Goal: Ask a question: Seek information or help from site administrators or community

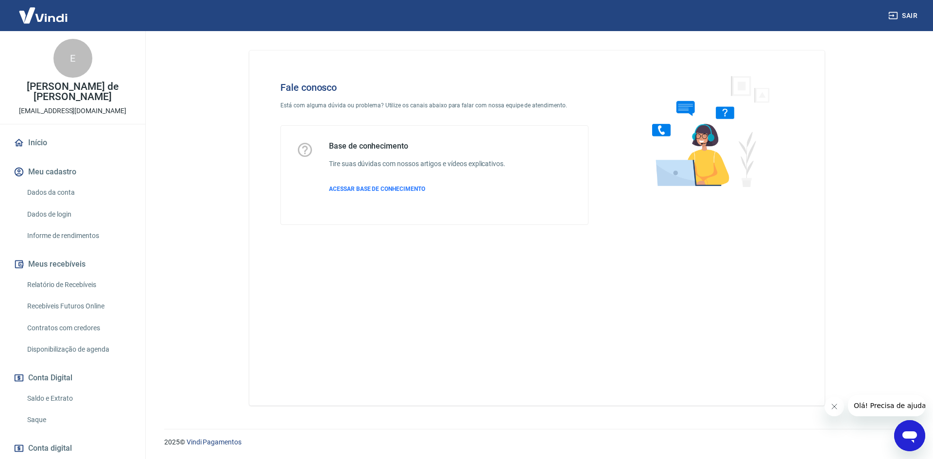
click at [913, 438] on icon "Abrir janela de mensagens" at bounding box center [909, 437] width 15 height 12
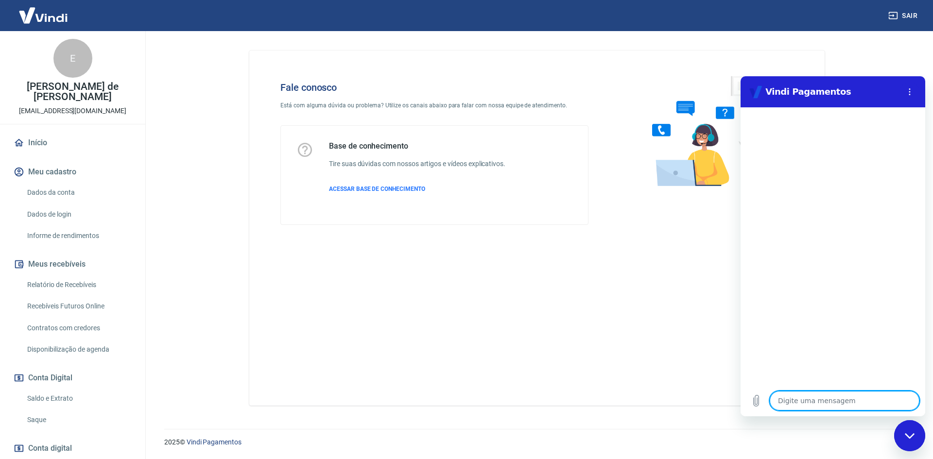
type textarea "O"
type textarea "x"
type textarea "Ol"
type textarea "x"
type textarea "Olá"
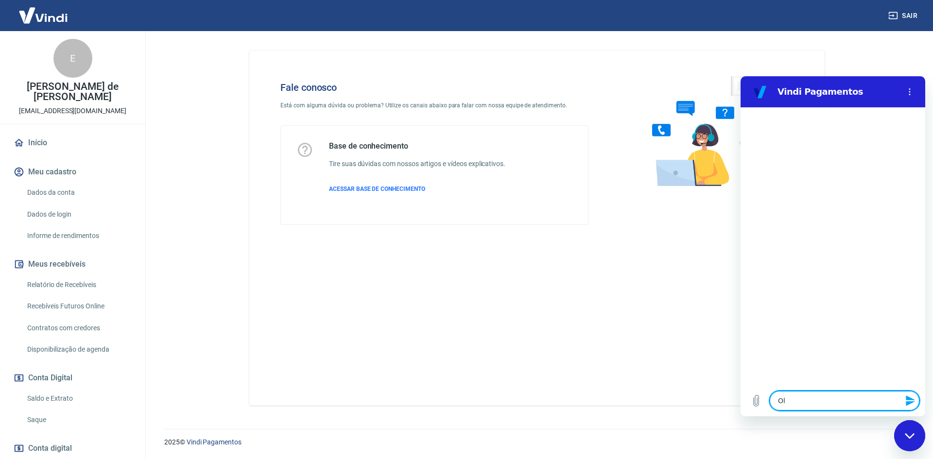
type textarea "x"
type textarea "Olá,"
type textarea "x"
type textarea "Olá,"
type textarea "x"
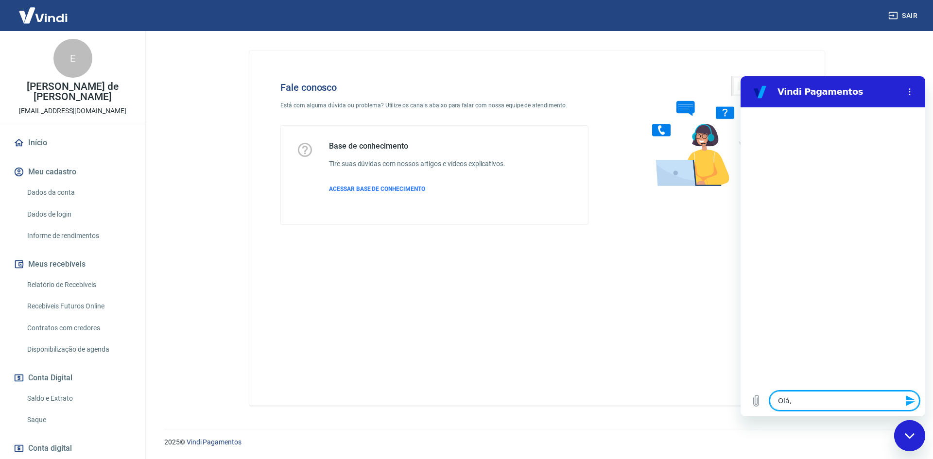
type textarea "Olá, b"
type textarea "x"
type textarea "Olá, bo"
type textarea "x"
type textarea "Olá, bom"
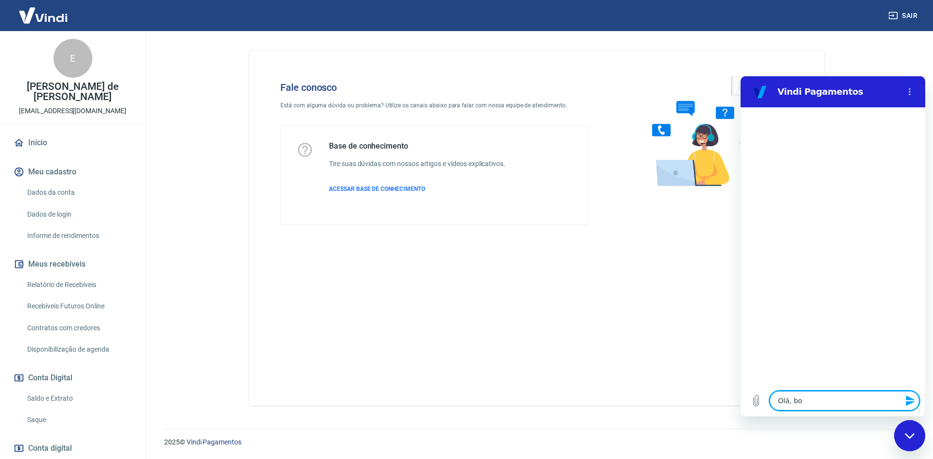
type textarea "x"
type textarea "Olá, bom"
type textarea "x"
type textarea "Olá, bom d"
type textarea "x"
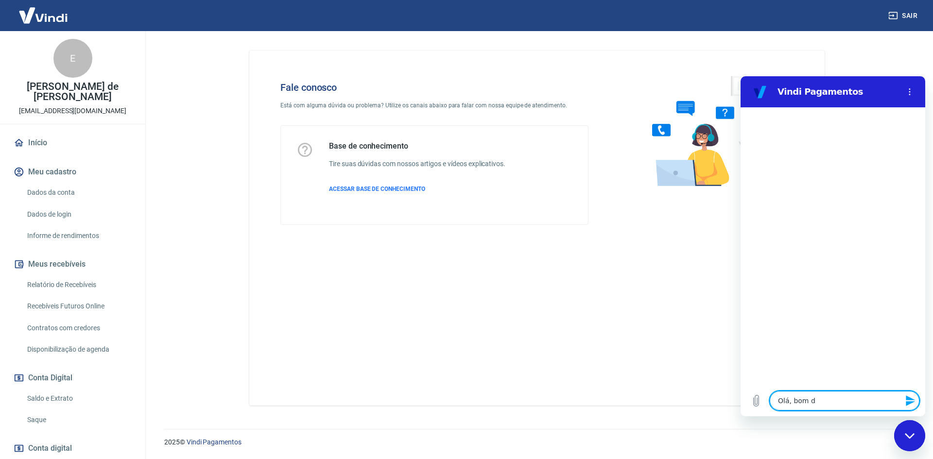
type textarea "Olá, bom di"
type textarea "x"
type textarea "Olá, bom dia"
type textarea "x"
type textarea "Olá, bom dia"
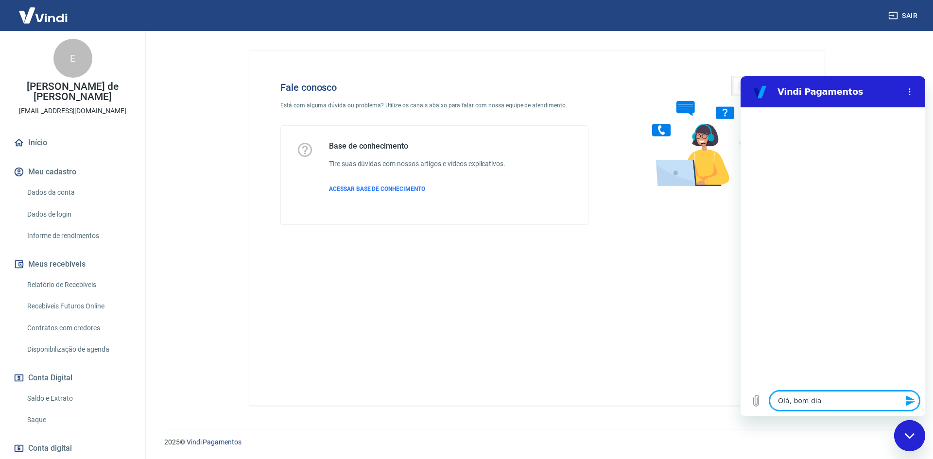
type textarea "x"
type textarea "F"
type textarea "x"
type textarea "Fa"
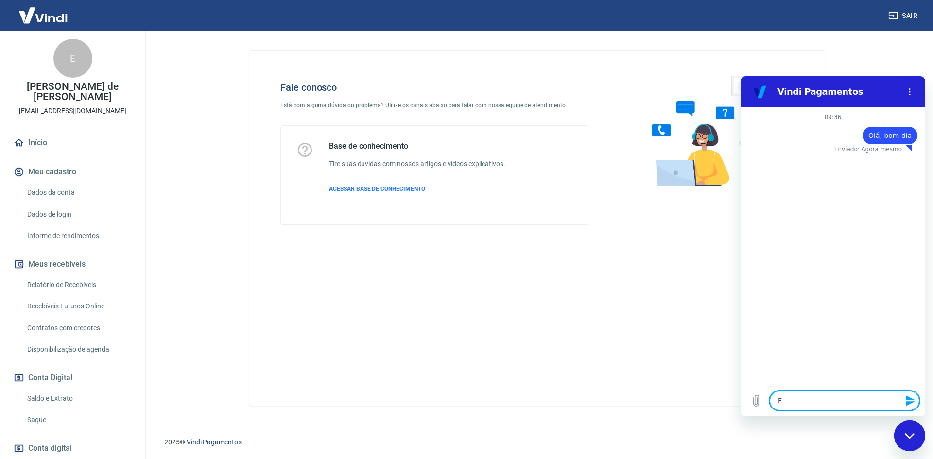
type textarea "x"
type textarea "Fal"
type textarea "x"
type textarea "Fala"
type textarea "x"
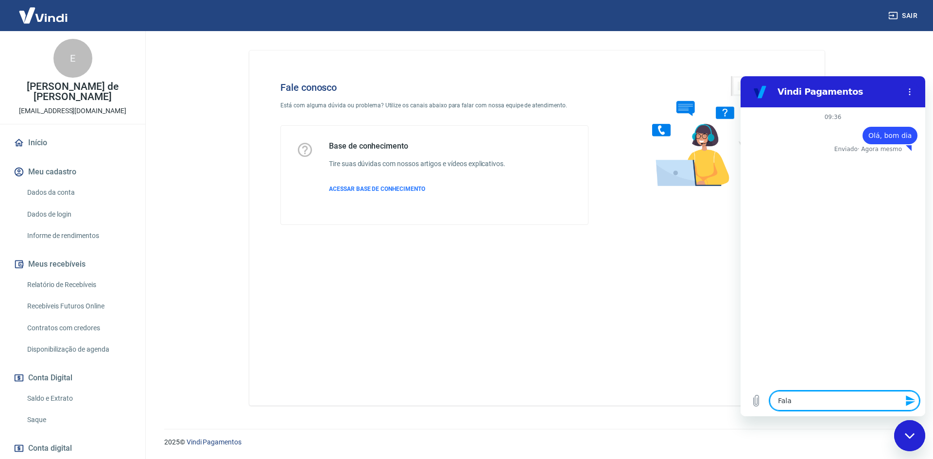
type textarea "Falar"
type textarea "x"
type textarea "Falar"
type textarea "x"
type textarea "Falar c"
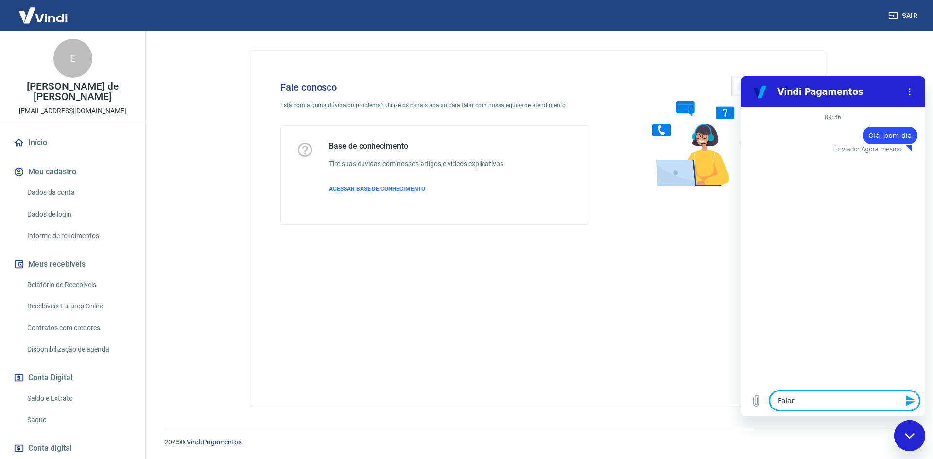
type textarea "x"
type textarea "Falar co"
type textarea "x"
type textarea "Falar com"
type textarea "x"
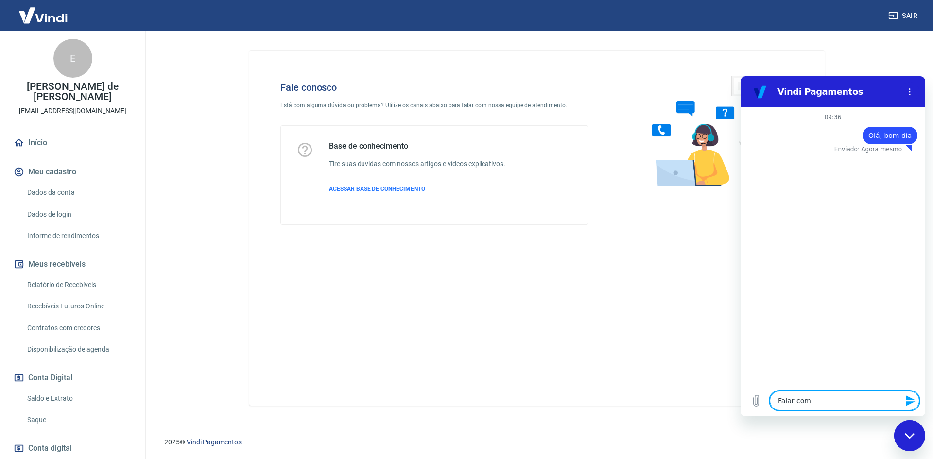
type textarea "Falar com"
type textarea "x"
type textarea "Falar com a"
type textarea "x"
type textarea "Falar com at"
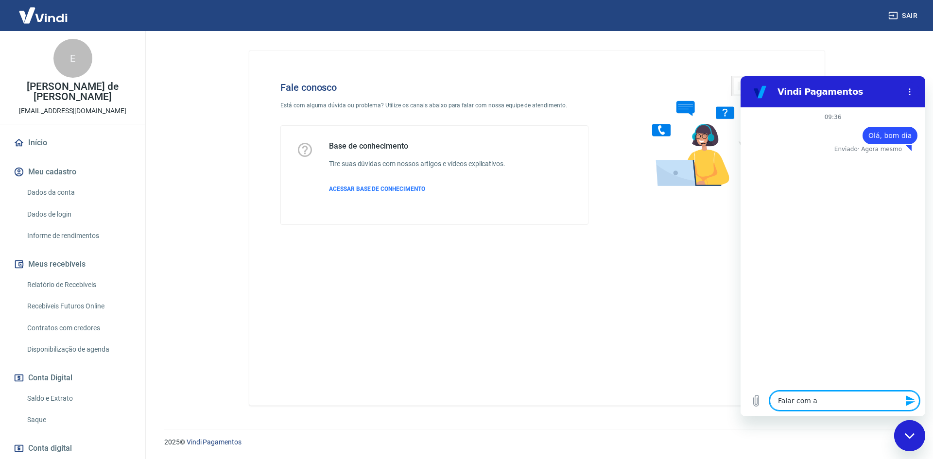
type textarea "x"
type textarea "Falar com ate"
type textarea "x"
type textarea "Falar com [GEOGRAPHIC_DATA]"
type textarea "x"
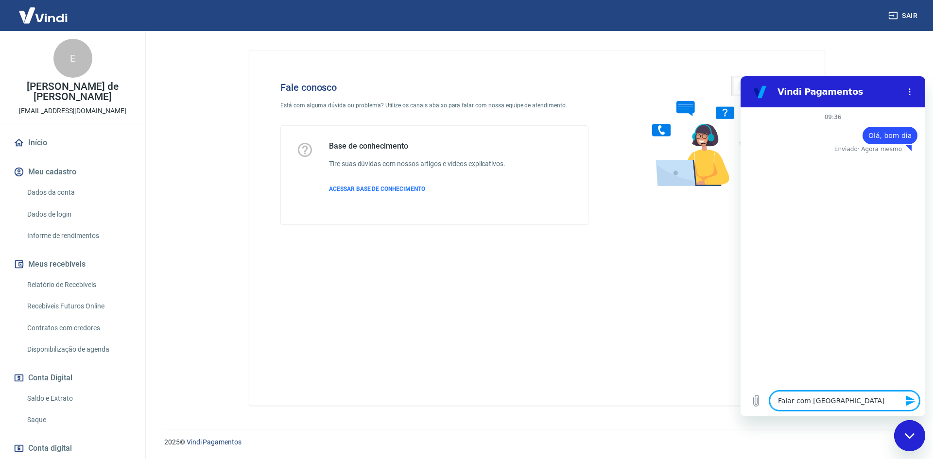
type textarea "Falar com [GEOGRAPHIC_DATA]"
type textarea "x"
type textarea "Falar com atened"
type textarea "x"
type textarea "Falar com [GEOGRAPHIC_DATA]"
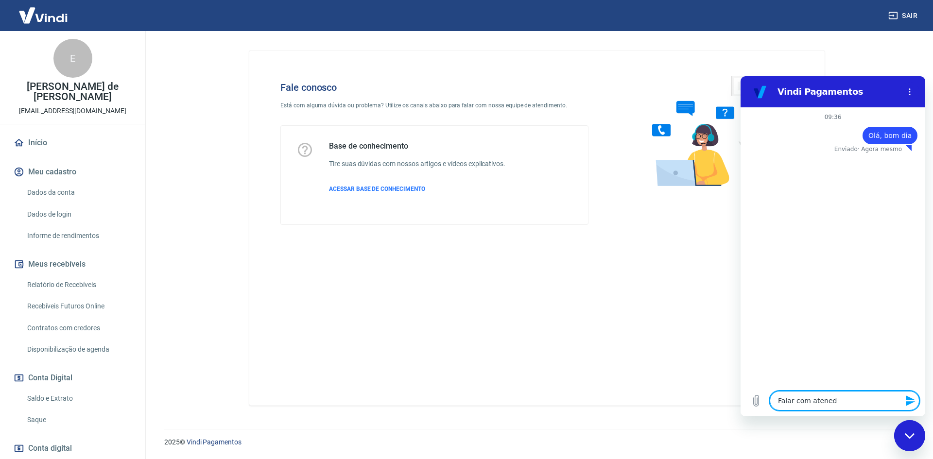
type textarea "x"
type textarea "Falar com [GEOGRAPHIC_DATA]"
type textarea "x"
type textarea "Falar com atend"
type textarea "x"
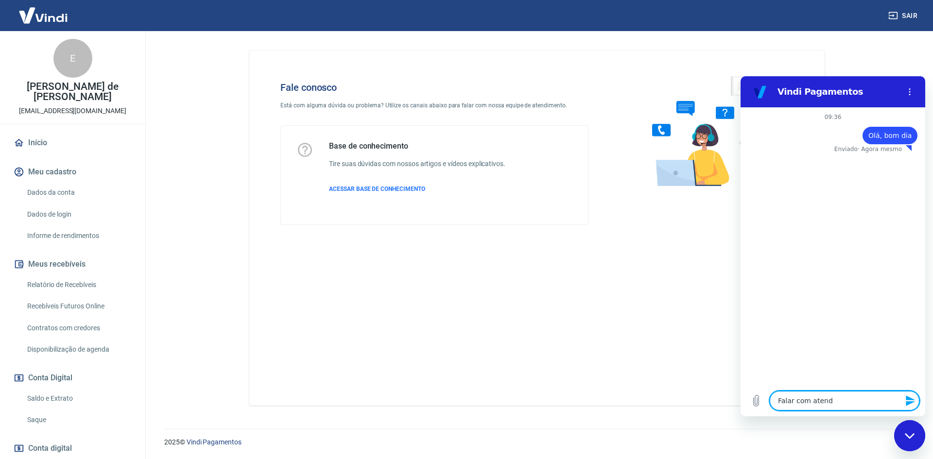
type textarea "Falar com atende"
type textarea "x"
type textarea "Falar com atenden"
type textarea "x"
type textarea "Falar com atendent"
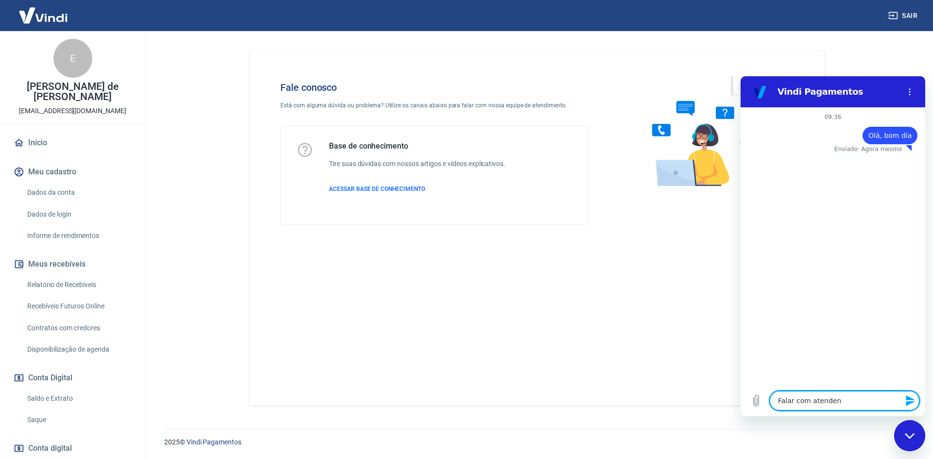
type textarea "x"
type textarea "Falar com atendente"
type textarea "x"
type textarea "Falar com atendente"
drag, startPoint x: 846, startPoint y: 394, endPoint x: 738, endPoint y: 407, distance: 108.6
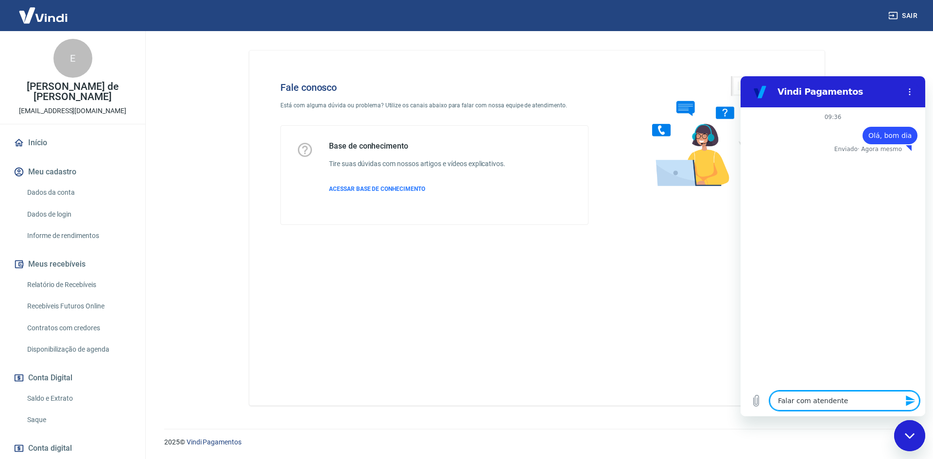
click at [740, 407] on html "Vindi Pagamentos 09:36 diz: Olá, bom dia Enviado · Agora mesmo Digite uma mensa…" at bounding box center [832, 246] width 185 height 340
type textarea "x"
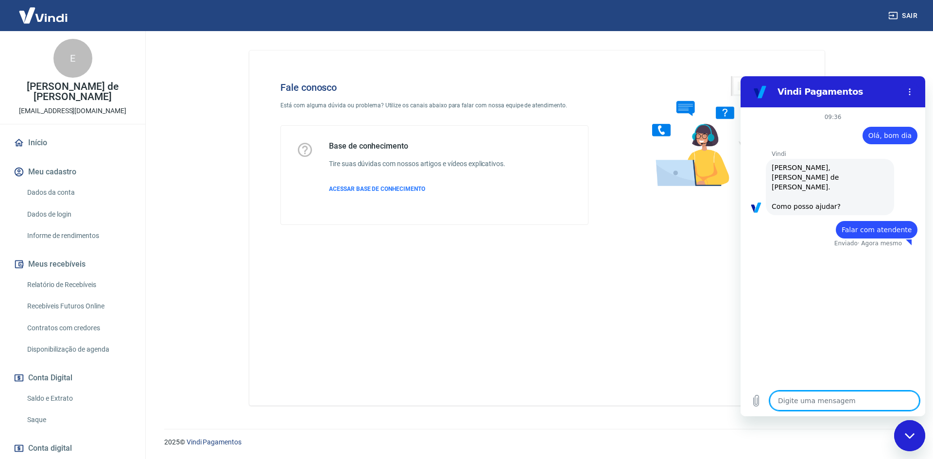
type textarea "x"
type textarea "Falar com atendente"
type textarea "x"
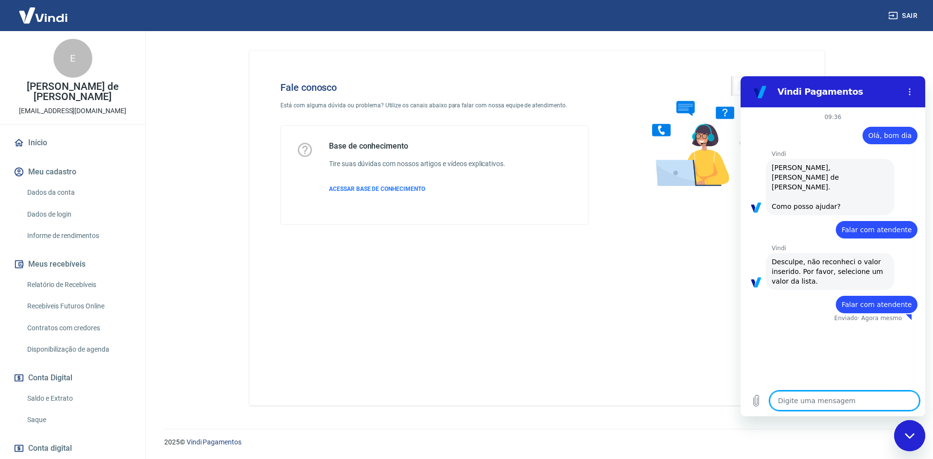
type textarea "x"
type textarea "Falar com atendente"
type textarea "x"
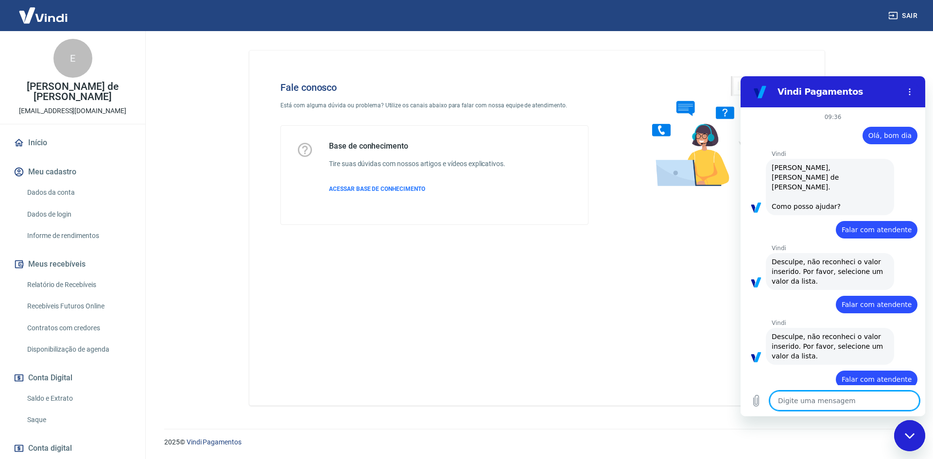
type textarea "x"
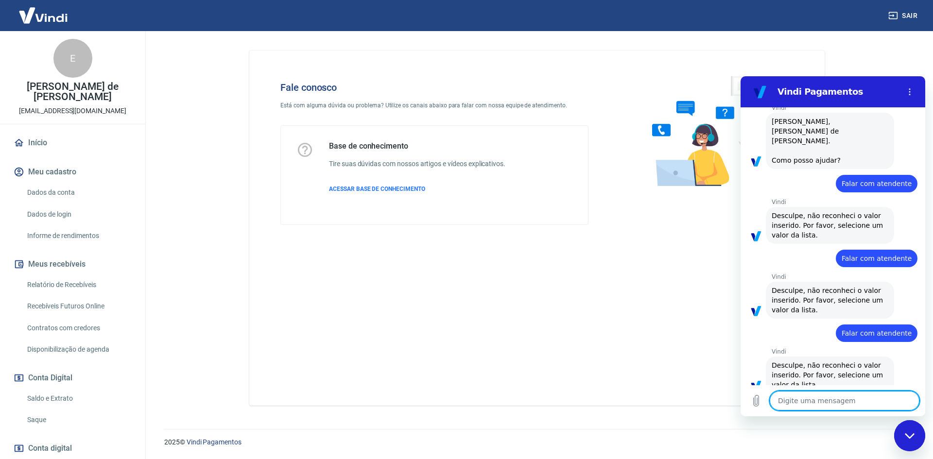
type textarea "Falar com atendente"
type textarea "x"
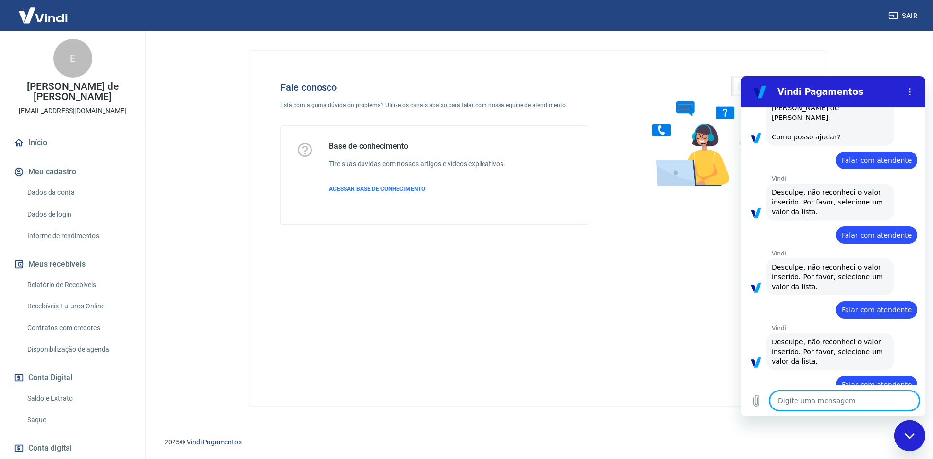
type textarea "x"
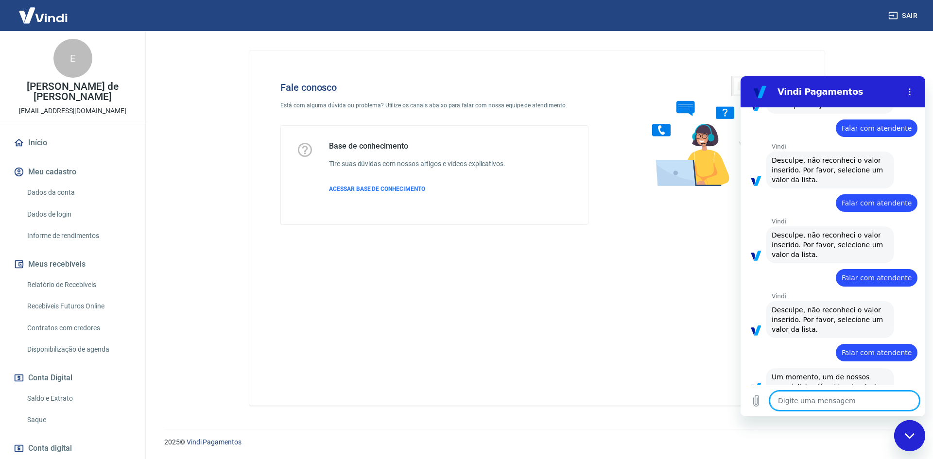
type textarea "Falar com atendente"
type textarea "x"
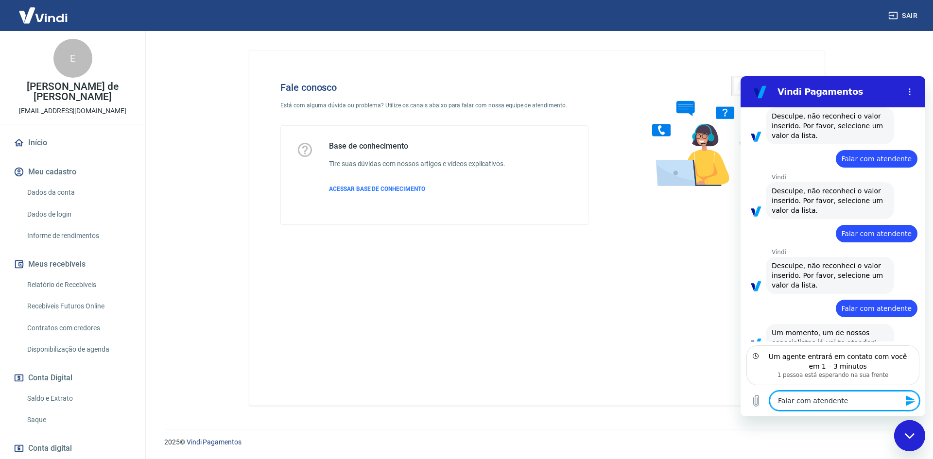
scroll to position [147, 0]
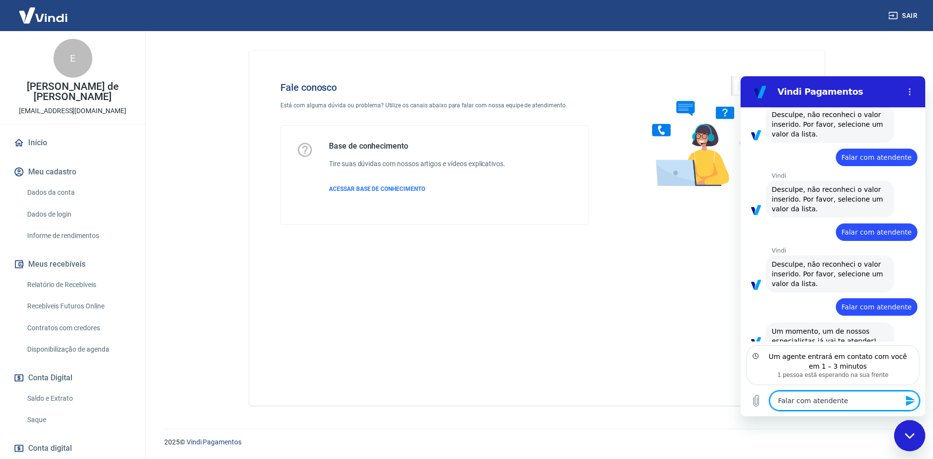
drag, startPoint x: 843, startPoint y: 402, endPoint x: 725, endPoint y: 408, distance: 117.7
click at [740, 408] on html "Vindi Pagamentos 09:36 diz: [PERSON_NAME], bom dia Enviado · Agora mesmo [PERSO…" at bounding box center [832, 246] width 185 height 340
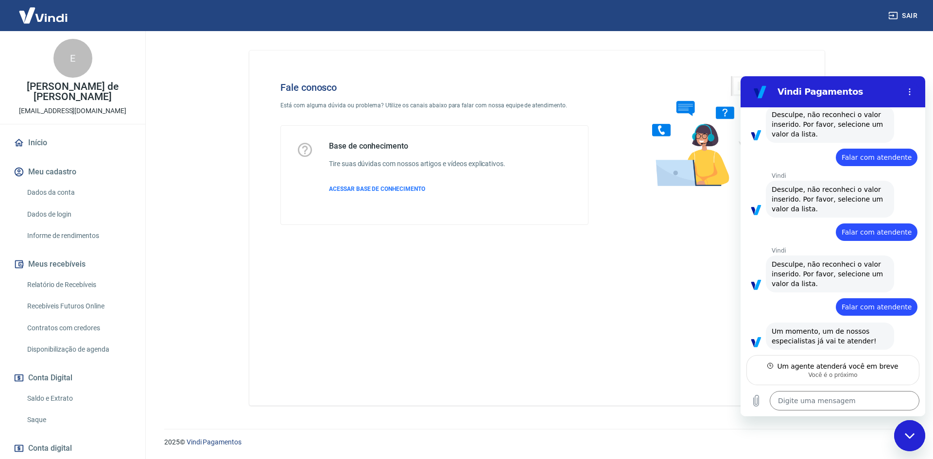
type textarea "x"
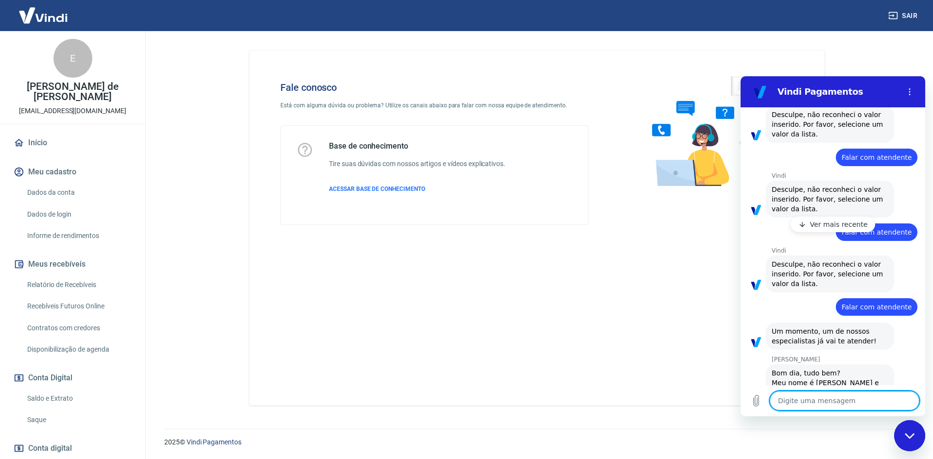
scroll to position [174, 0]
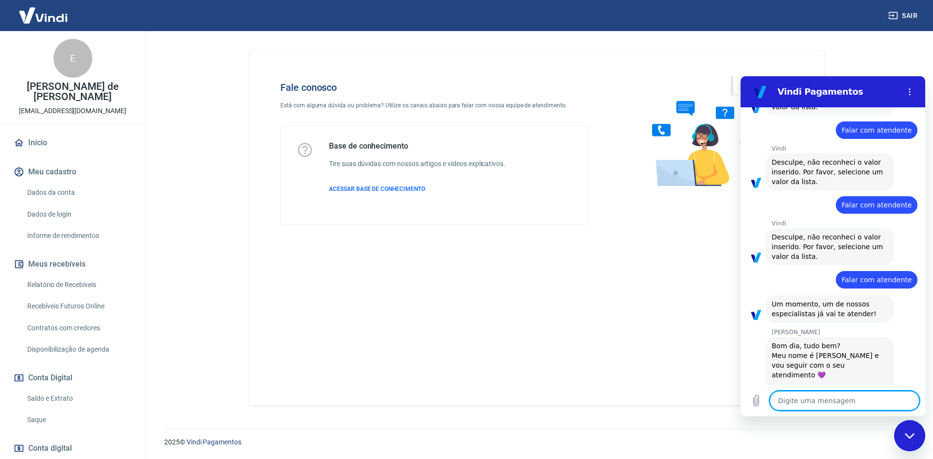
click at [815, 402] on textarea at bounding box center [844, 400] width 150 height 19
type textarea "T"
type textarea "x"
type textarea "Tu"
type textarea "x"
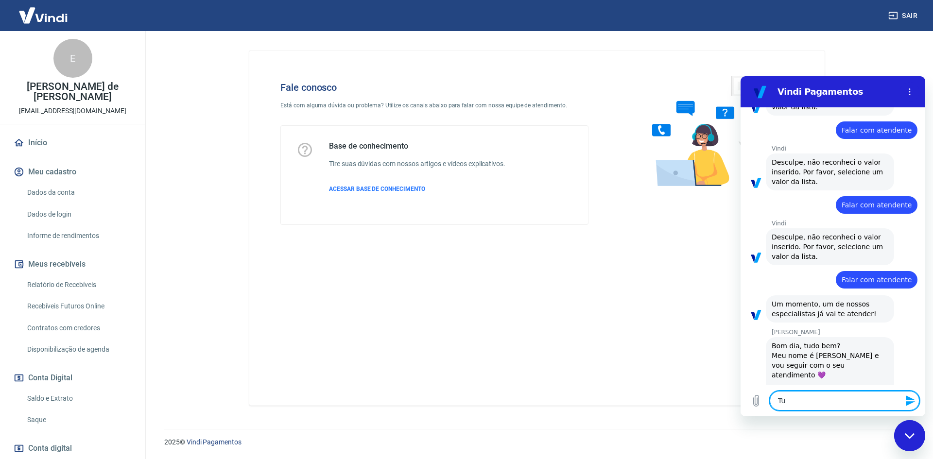
type textarea "Tud"
type textarea "x"
type textarea "Tudo"
type textarea "x"
type textarea "Tudo"
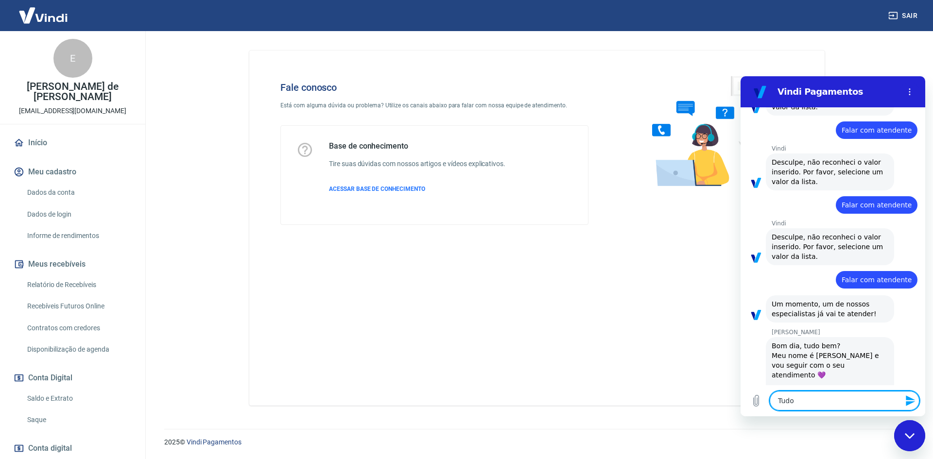
type textarea "x"
type textarea "Tudo b"
type textarea "x"
type textarea "Tudo be"
type textarea "x"
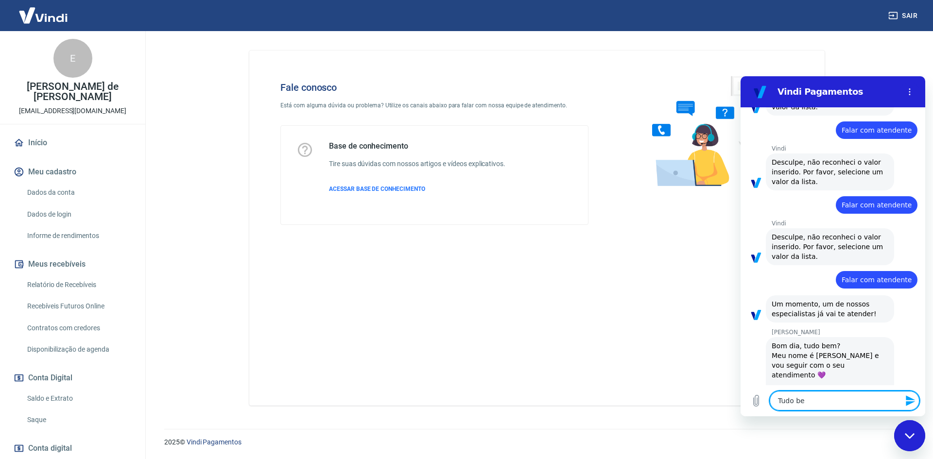
type textarea "Tudo bem"
type textarea "x"
type textarea "Tudo beme"
type textarea "x"
type textarea "Tudo beme"
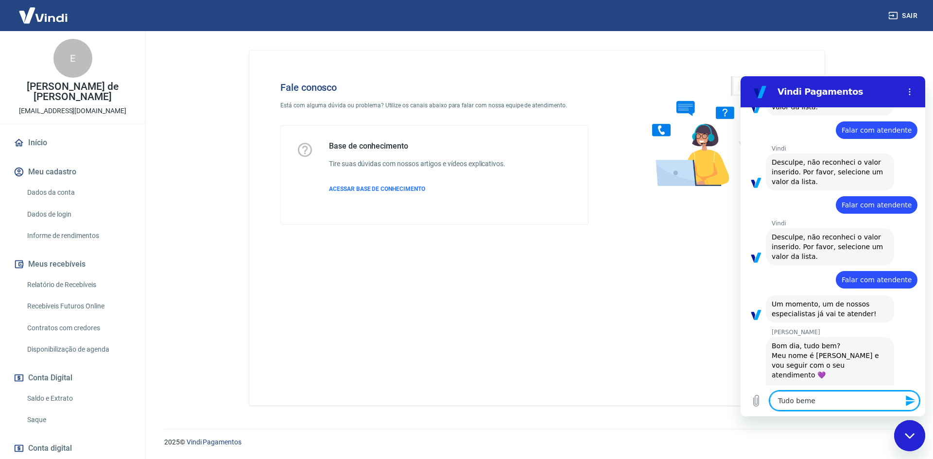
type textarea "x"
type textarea "Tudo beme"
type textarea "x"
type textarea "Tudo beme v"
type textarea "x"
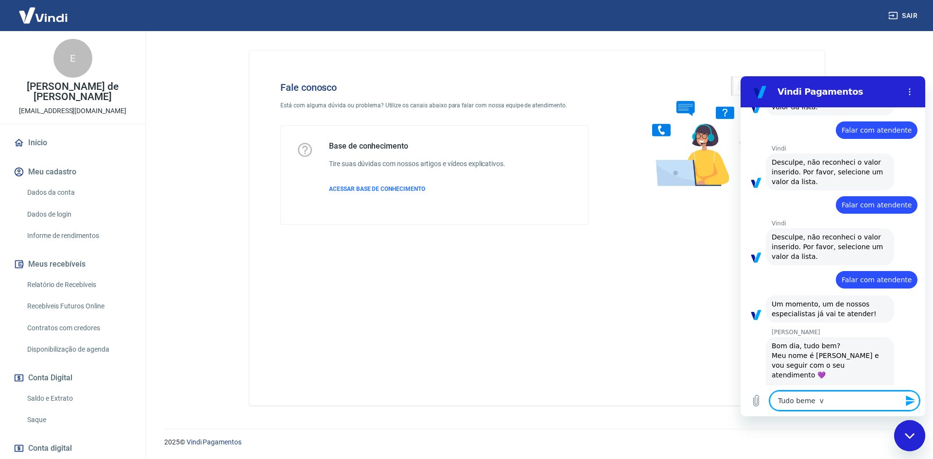
type textarea "Tudo beme vo"
type textarea "x"
type textarea "Tudo beme voc"
type textarea "x"
type textarea "Tudo beme voc~e"
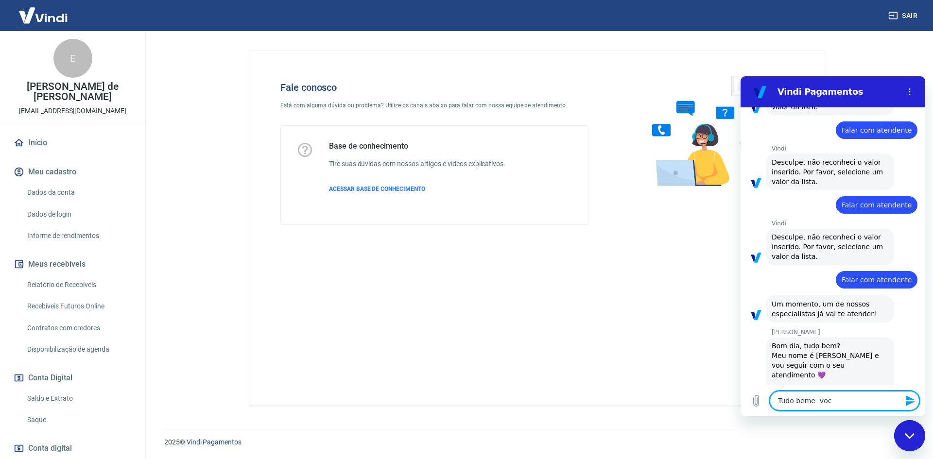
type textarea "x"
type textarea "Tudo beme voc~e"
type textarea "x"
type textarea "Tudo beme voc~e"
type textarea "x"
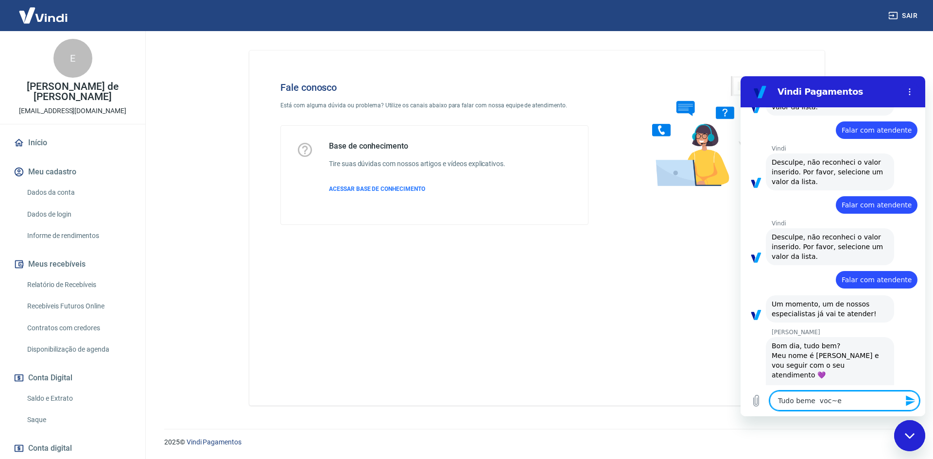
type textarea "Tudo beme voc~"
type textarea "x"
type textarea "Tudo beme voc"
type textarea "x"
type textarea "Tudo beme você"
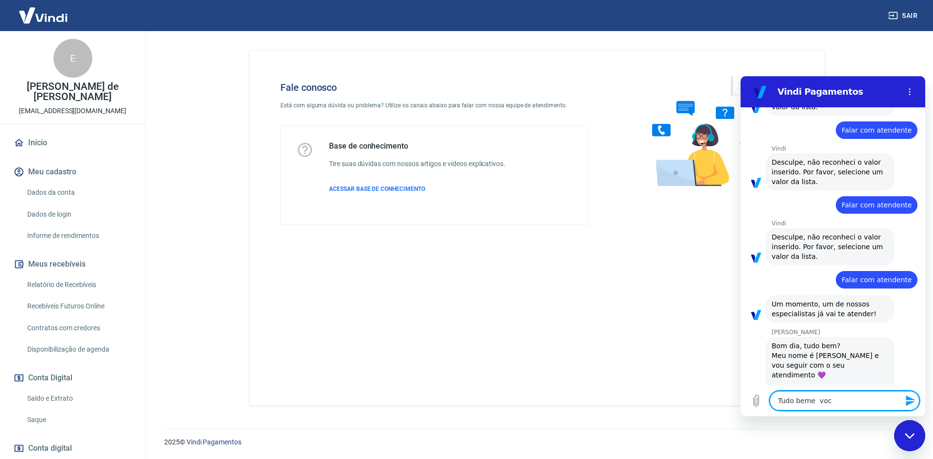
type textarea "x"
type textarea "Tudo beme você?"
type textarea "x"
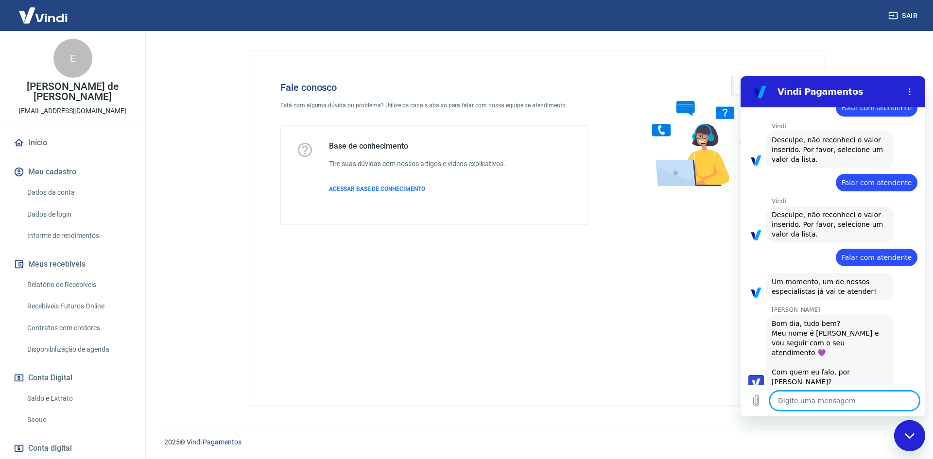
type textarea "x"
type textarea "M"
type textarea "x"
type textarea "Me"
type textarea "x"
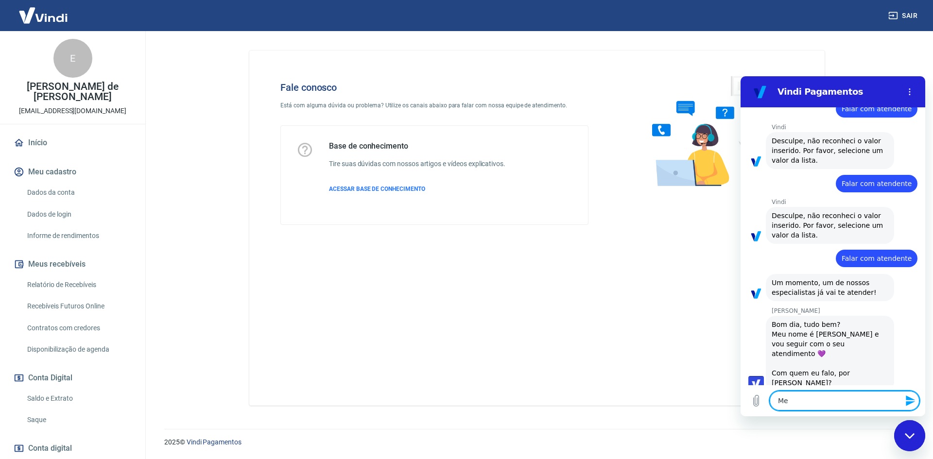
type textarea "Meu"
type textarea "x"
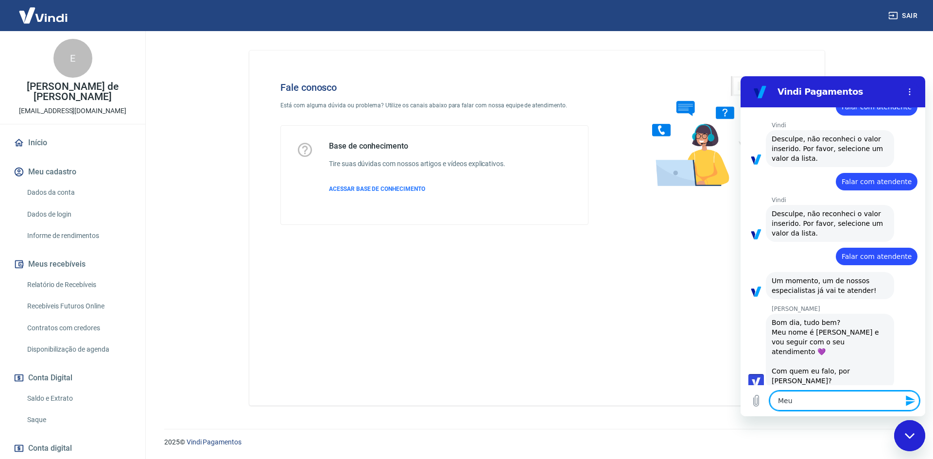
type textarea "Meu"
type textarea "x"
type textarea "Meu n"
type textarea "x"
type textarea "Meu no"
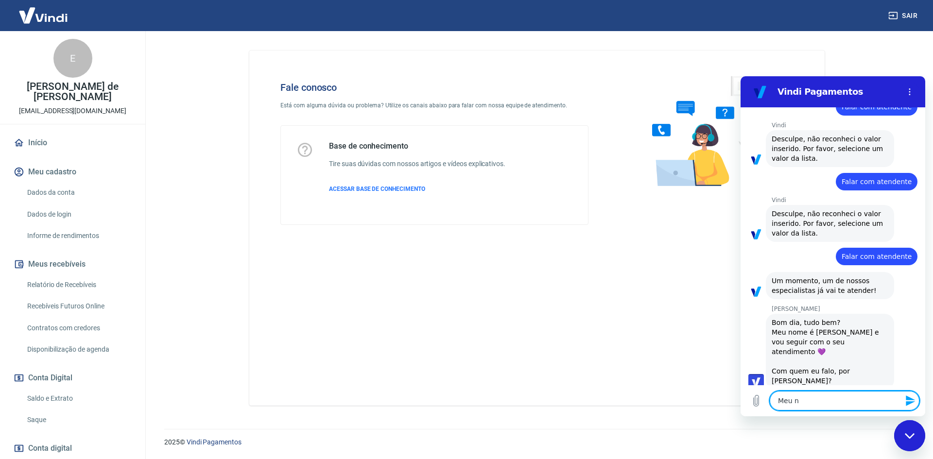
type textarea "x"
type textarea "Meu nom"
type textarea "x"
type textarea "Meu nome"
type textarea "x"
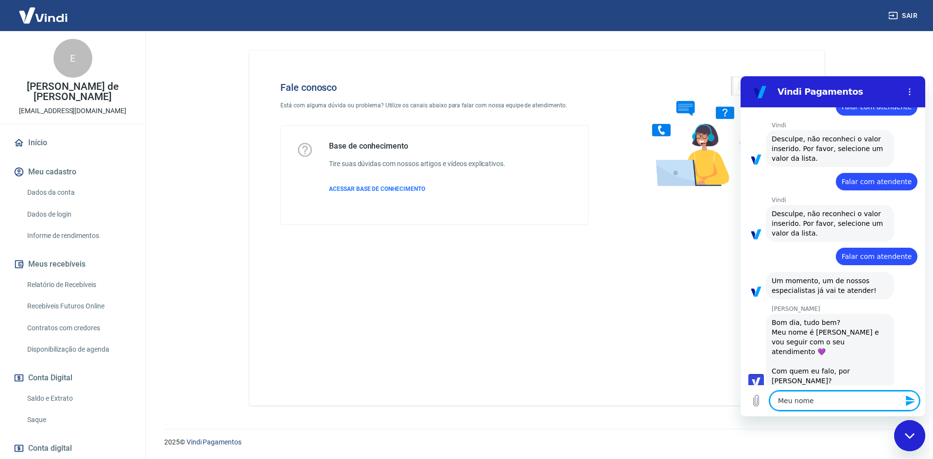
type textarea "Meu nome"
type textarea "x"
type textarea "Meu nome é"
type textarea "x"
type textarea "Meu nome é"
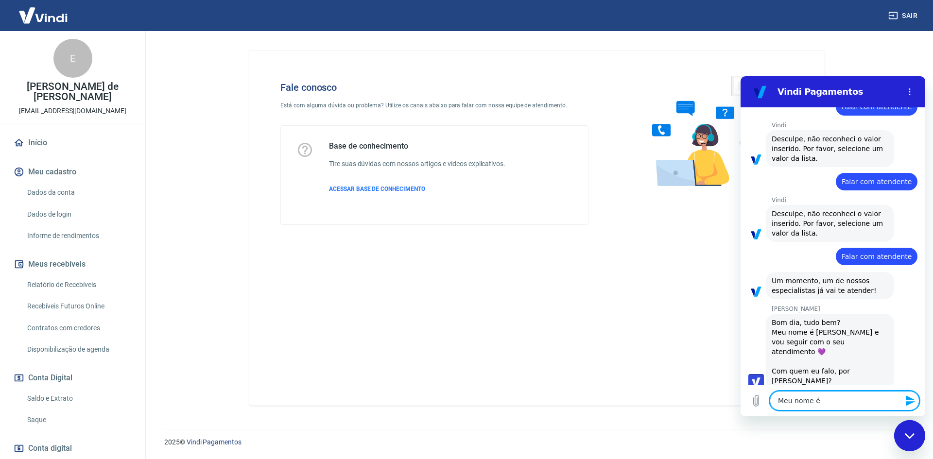
type textarea "x"
type textarea "Meu nome é E"
type textarea "x"
type textarea "Meu nome é El"
type textarea "x"
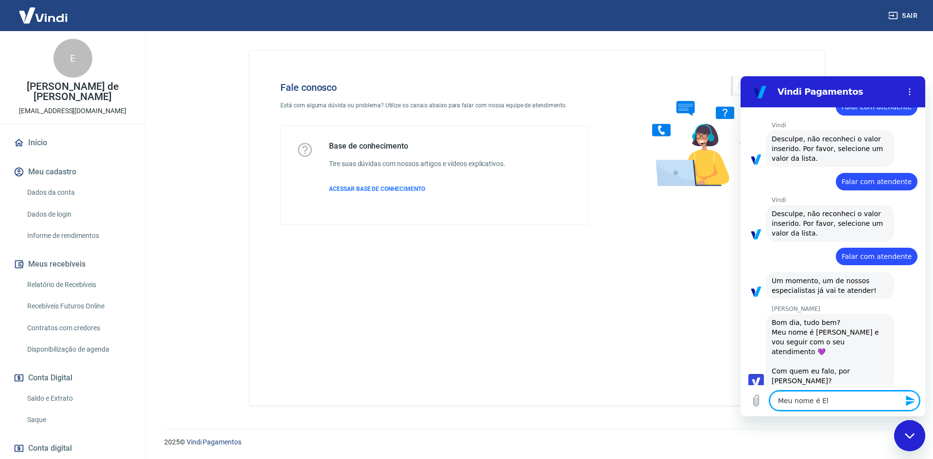
type textarea "Meu nome é Ela"
type textarea "x"
type textarea "Meu nome é Elai"
type textarea "x"
type textarea "Meu nome é [PERSON_NAME]"
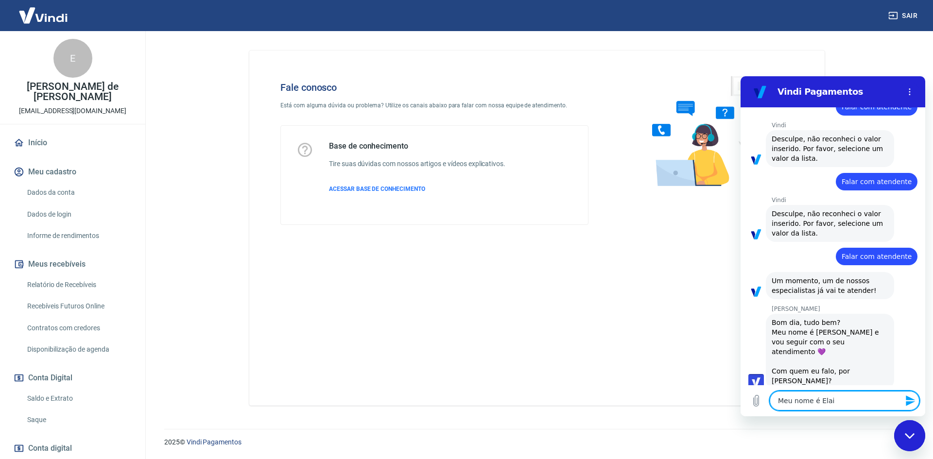
type textarea "x"
type textarea "Meu nome é Elaien"
type textarea "x"
type textarea "Meu nome é [PERSON_NAME]"
type textarea "x"
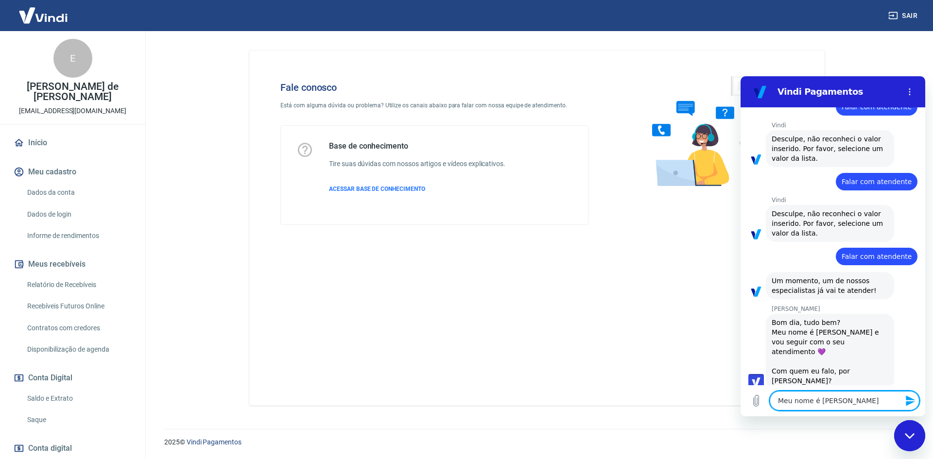
type textarea "Meu nome é Elai"
type textarea "x"
type textarea "Meu nome é Elain"
type textarea "x"
type textarea "Meu nome é [PERSON_NAME]"
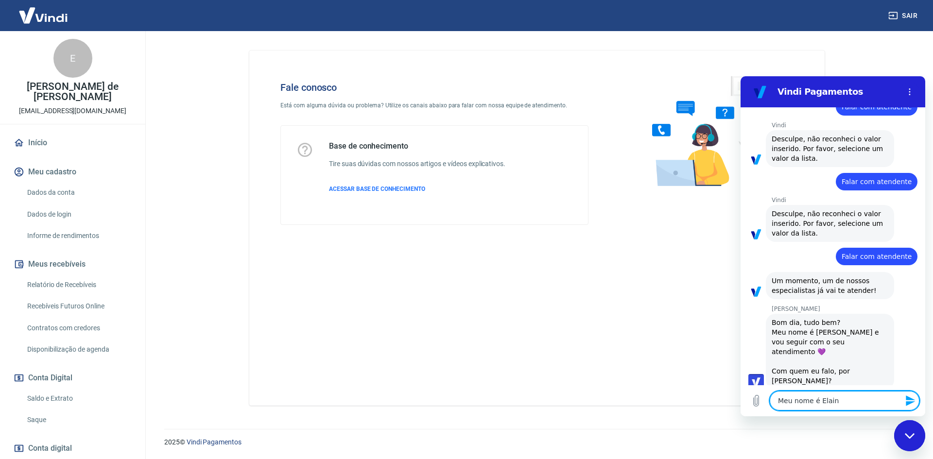
type textarea "x"
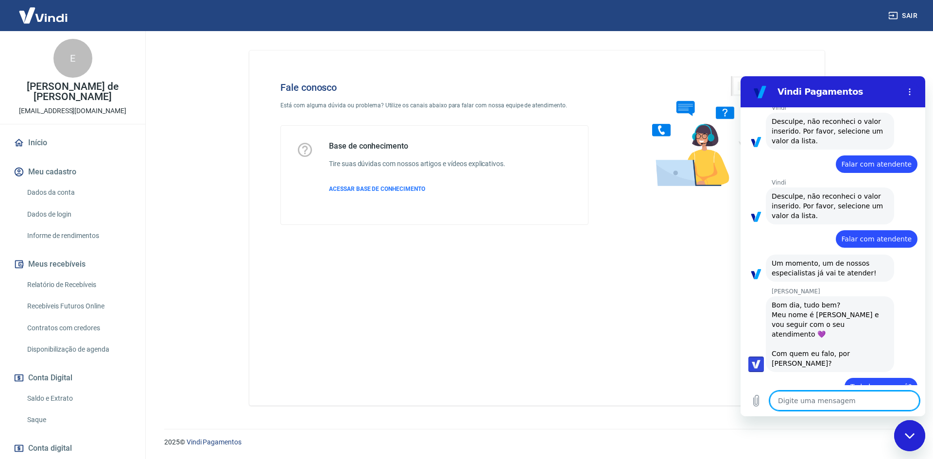
type textarea "x"
click at [839, 394] on textarea at bounding box center [844, 400] width 150 height 19
click at [836, 404] on textarea at bounding box center [844, 400] width 150 height 19
type textarea "G"
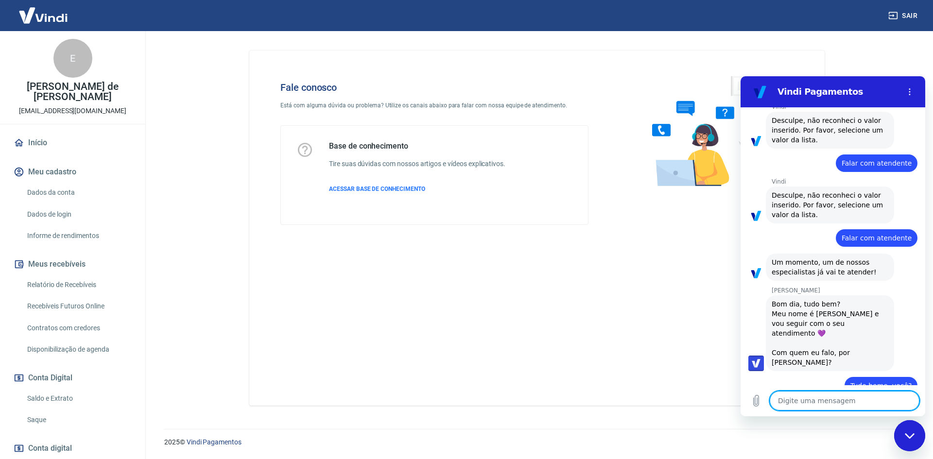
type textarea "x"
type textarea "Go"
type textarea "x"
type textarea "Gos"
type textarea "x"
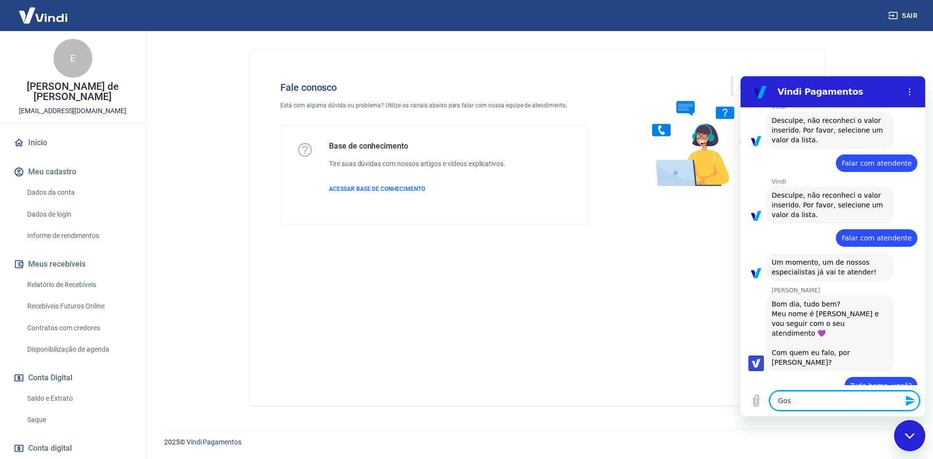
type textarea "Gost"
type textarea "x"
type textarea "Gosta"
type textarea "x"
type textarea "Gostar"
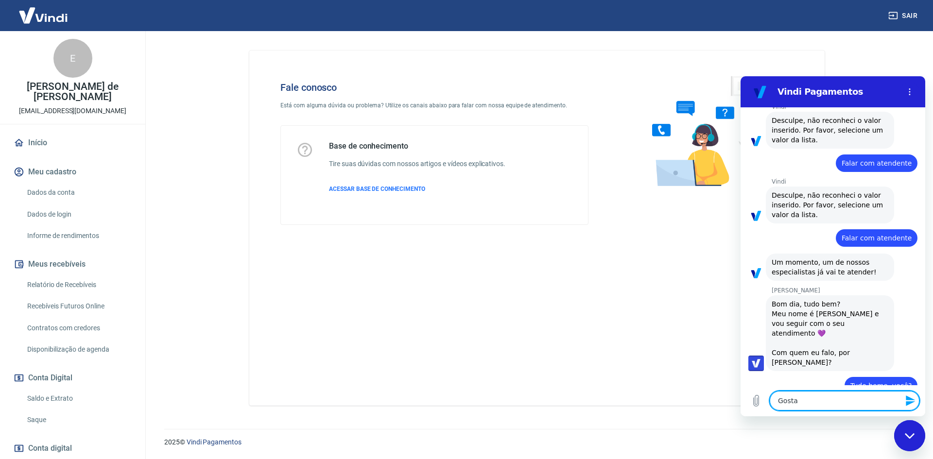
type textarea "x"
type textarea "Gostari"
type textarea "x"
type textarea "Gostaria"
type textarea "x"
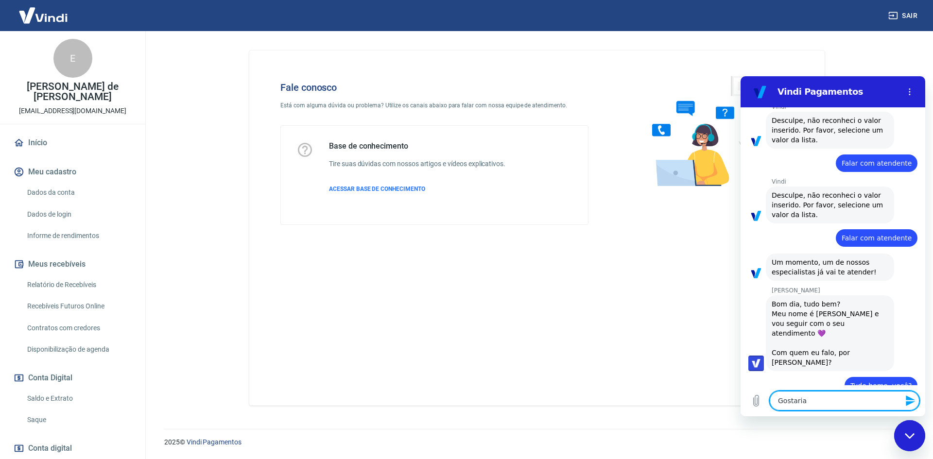
type textarea "Gostaria"
type textarea "x"
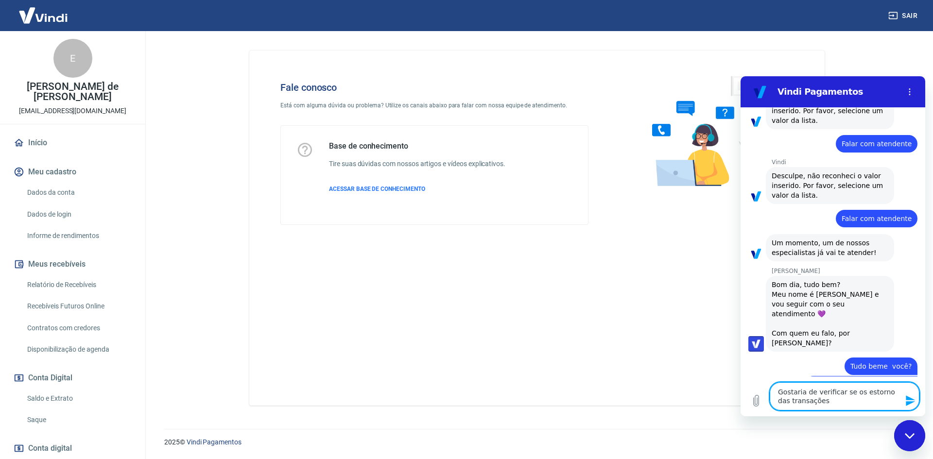
scroll to position [267, 0]
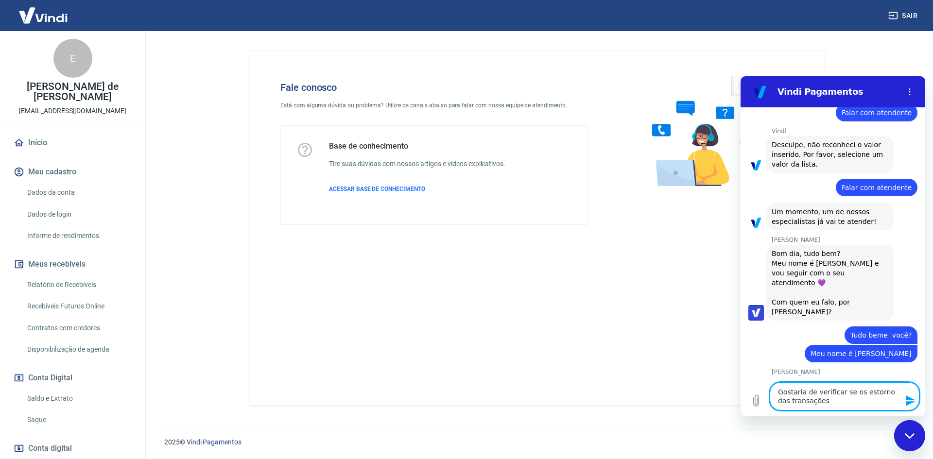
paste textarea "226967412"
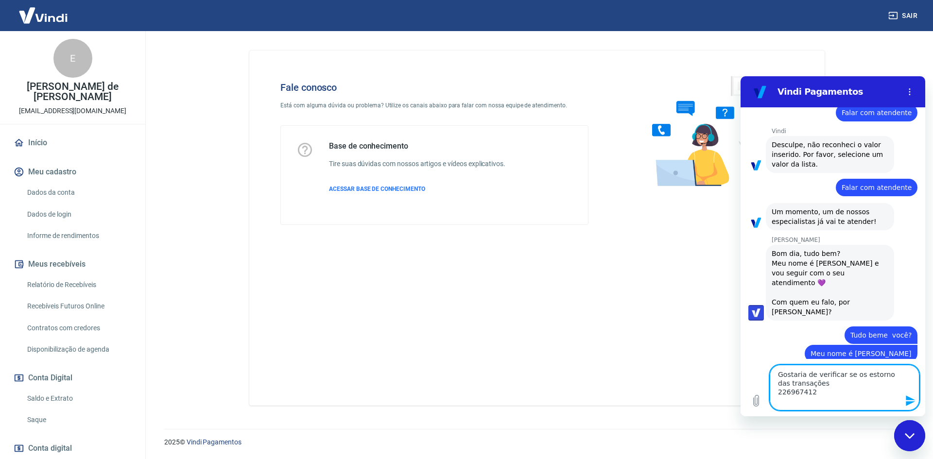
scroll to position [284, 0]
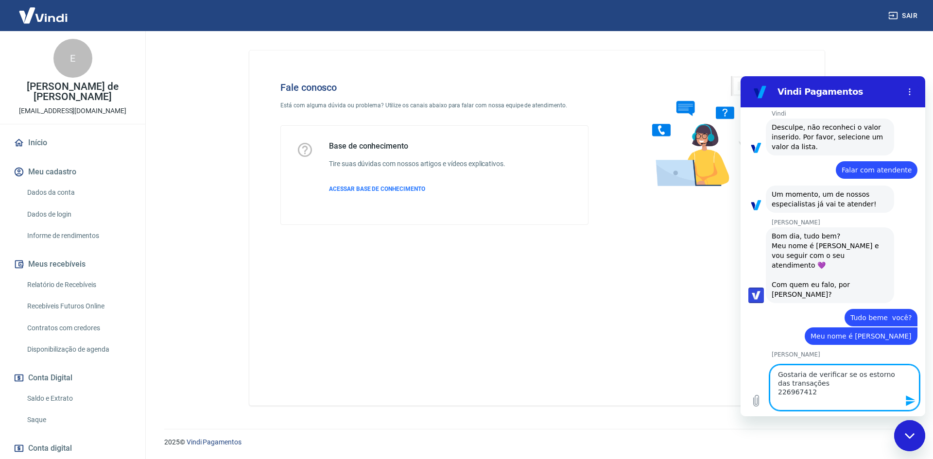
paste textarea "226962833"
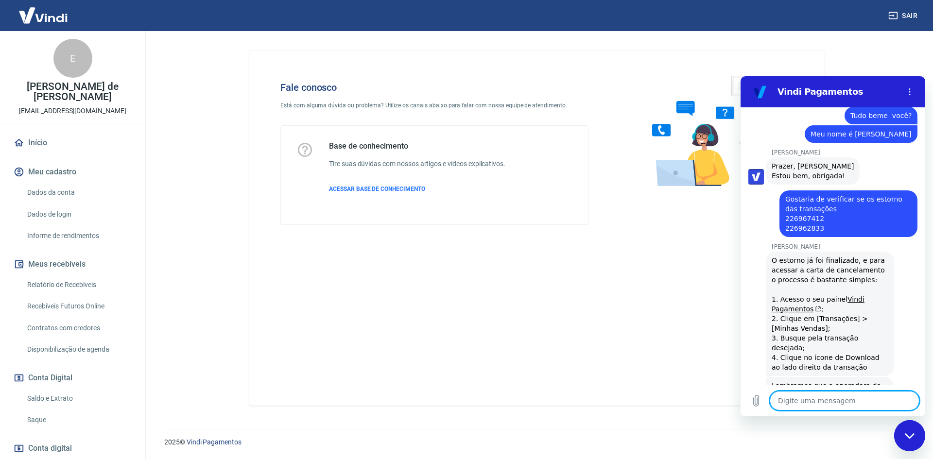
scroll to position [487, 0]
click at [821, 393] on textarea at bounding box center [844, 400] width 150 height 19
click at [856, 402] on textarea at bounding box center [844, 400] width 150 height 19
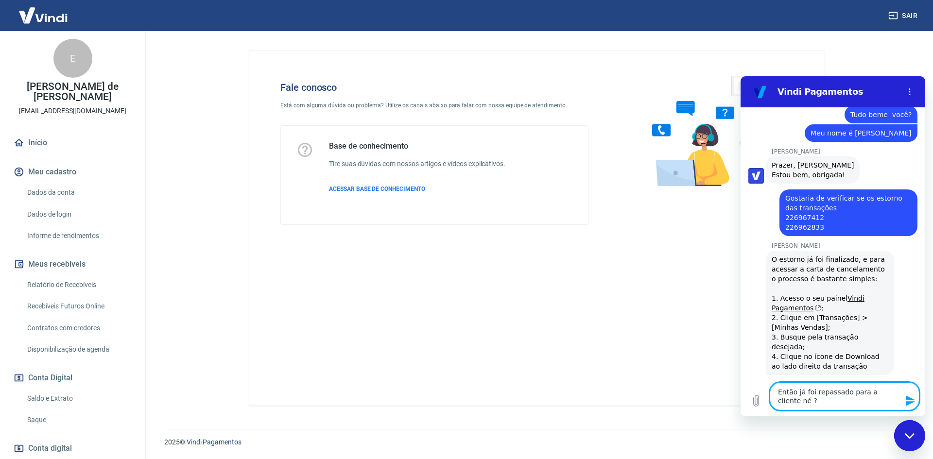
click at [818, 395] on textarea "Então já foi repassado para a cliente né ?" at bounding box center [844, 396] width 150 height 28
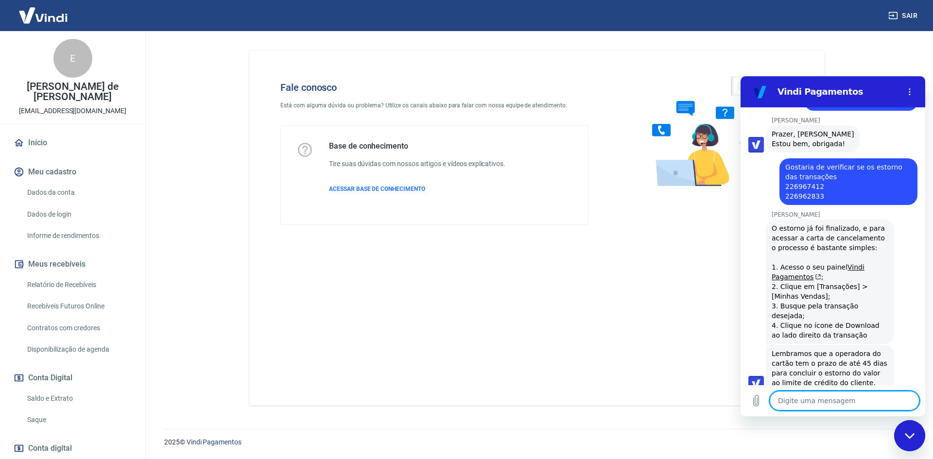
scroll to position [520, 0]
